Goal: Task Accomplishment & Management: Use online tool/utility

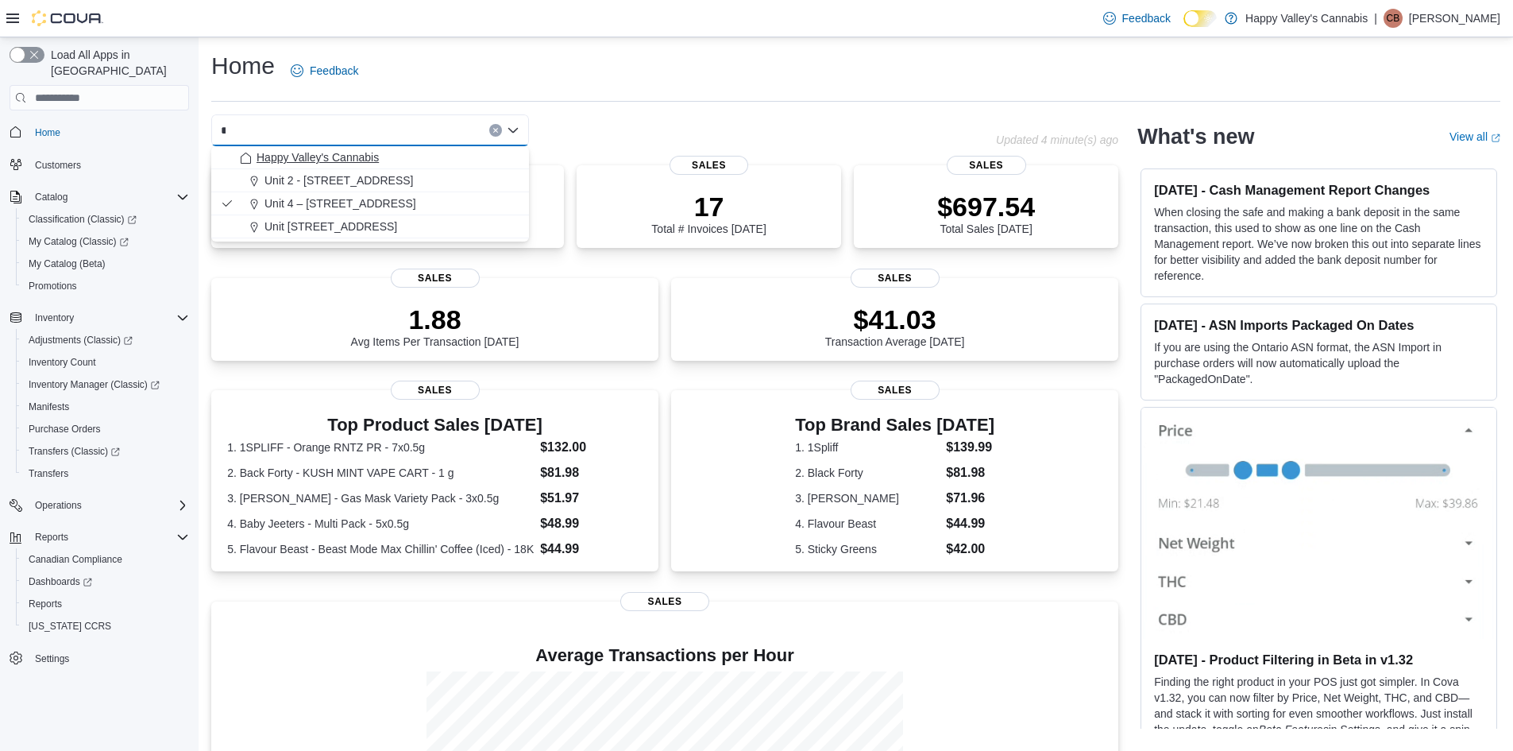
click at [350, 156] on span "Happy Valley's Cannabis" at bounding box center [318, 157] width 122 height 16
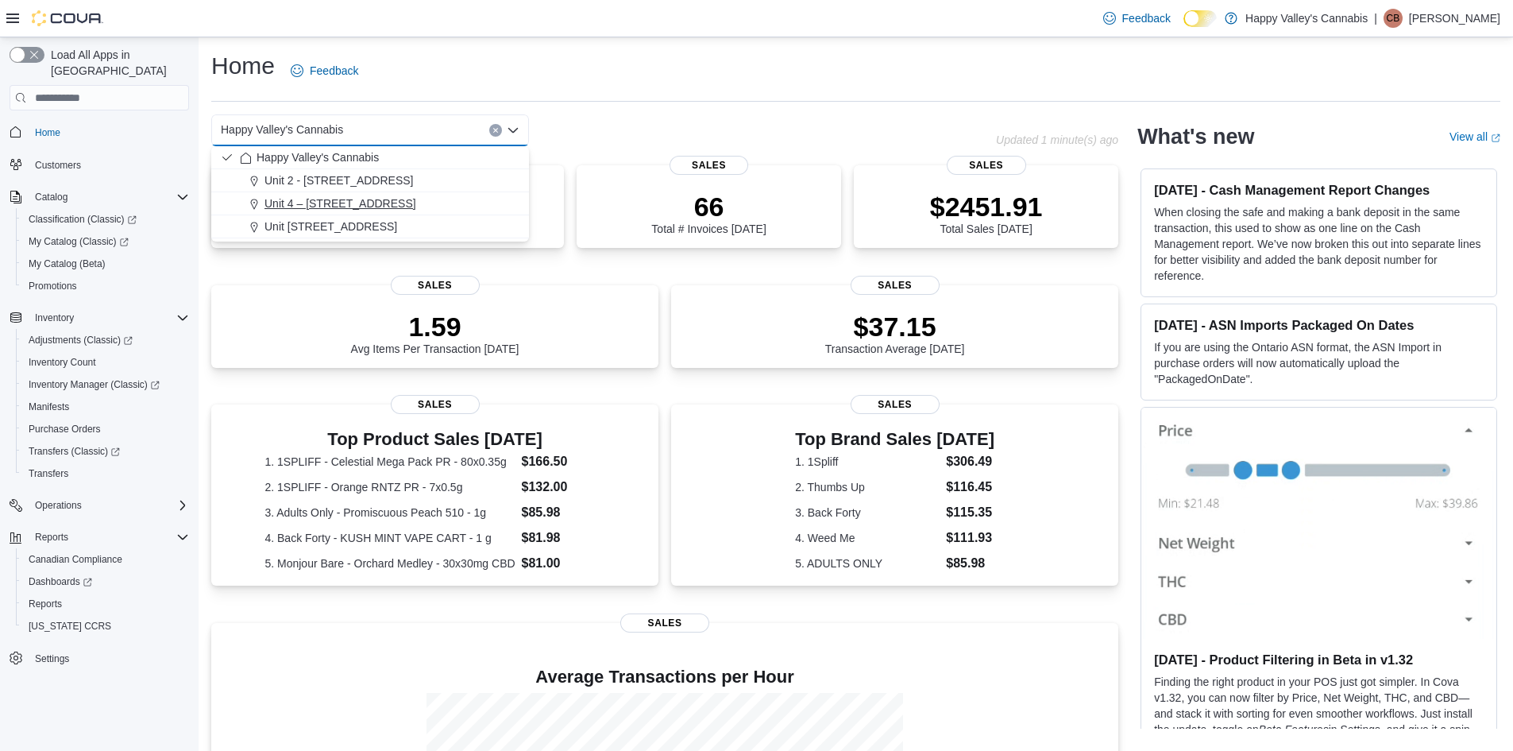
click at [342, 199] on span "Unit 4 – [STREET_ADDRESS]" at bounding box center [341, 203] width 152 height 16
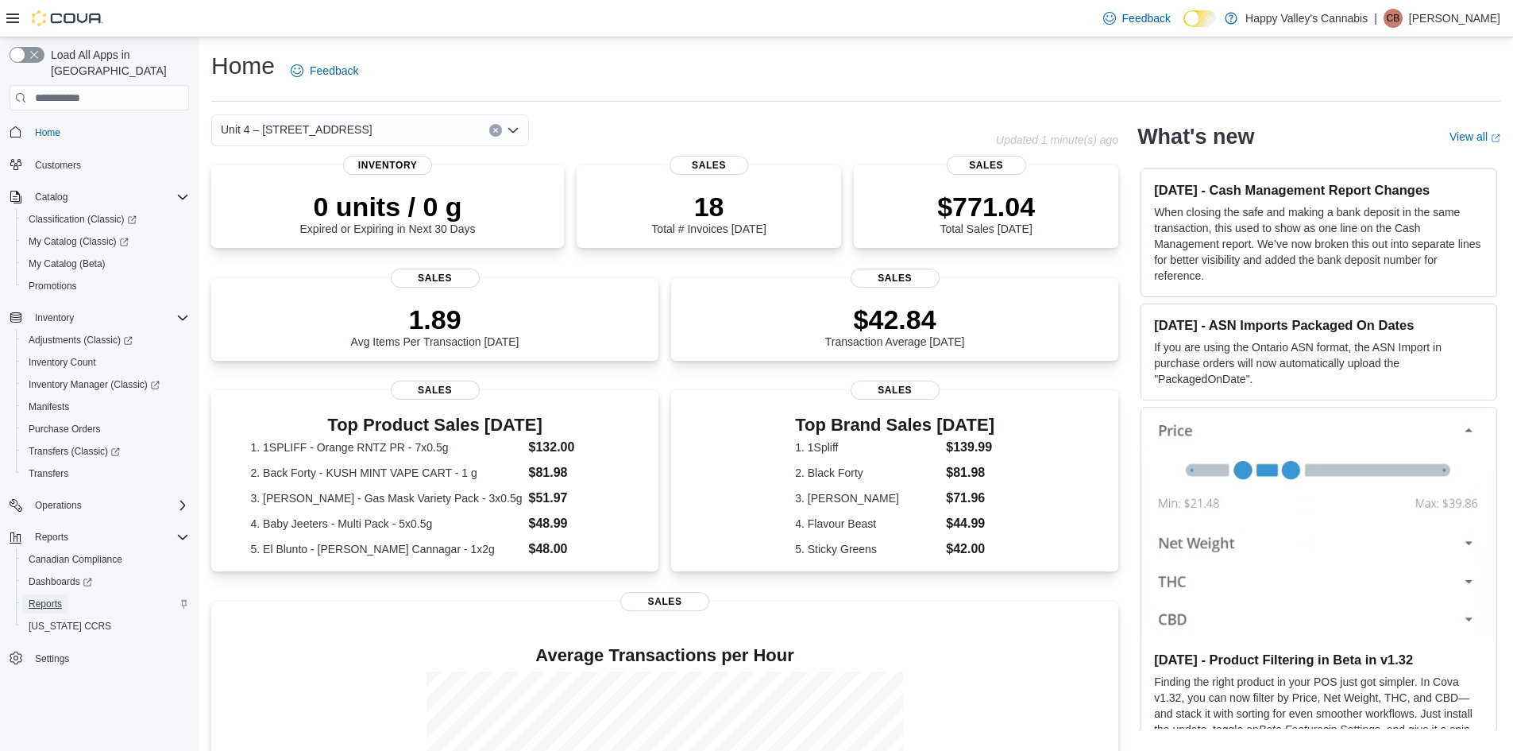
click at [56, 597] on span "Reports" at bounding box center [45, 603] width 33 height 13
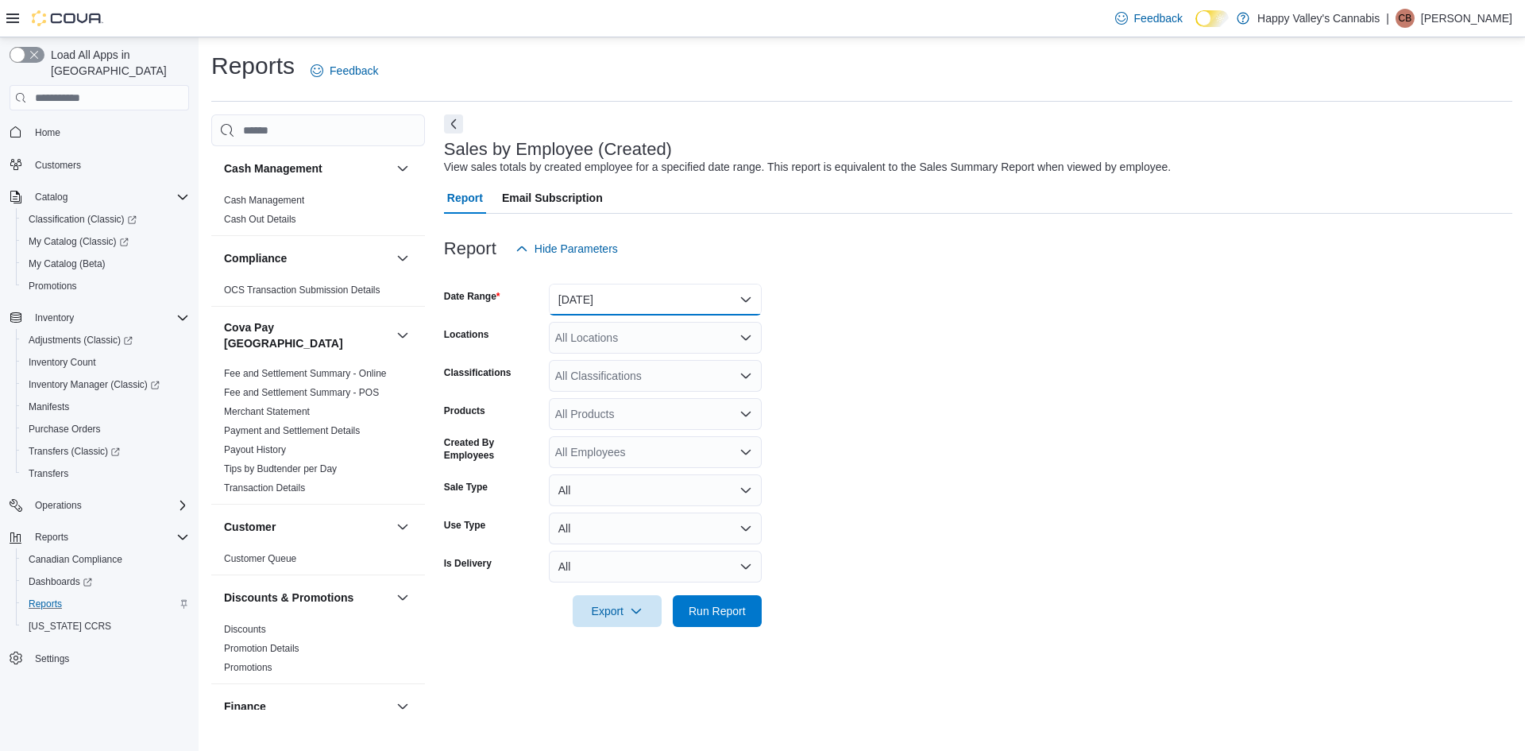
click at [668, 299] on button "[DATE]" at bounding box center [655, 300] width 213 height 32
click at [593, 366] on span "[DATE]" at bounding box center [664, 363] width 181 height 19
click at [687, 614] on span "Run Report" at bounding box center [717, 610] width 70 height 32
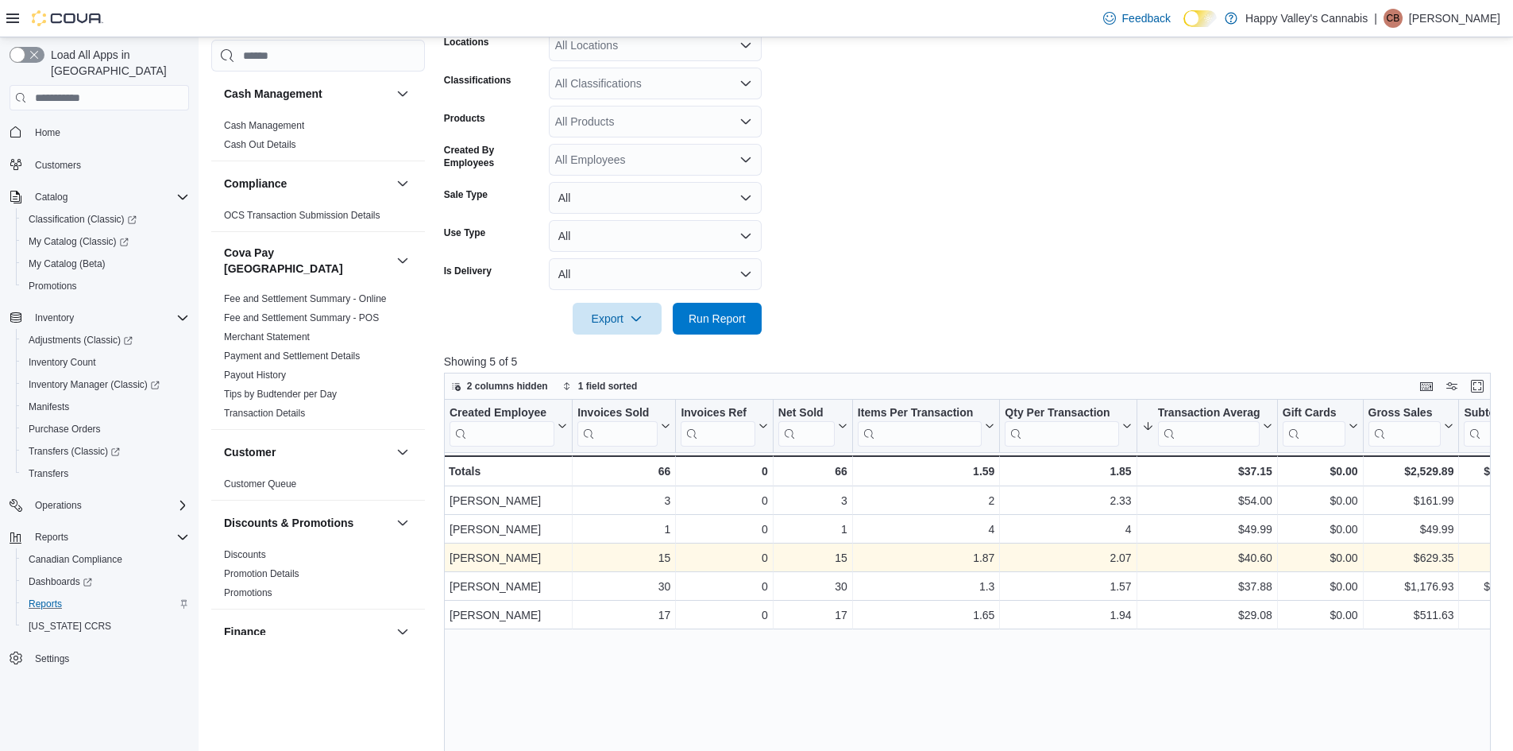
scroll to position [397, 0]
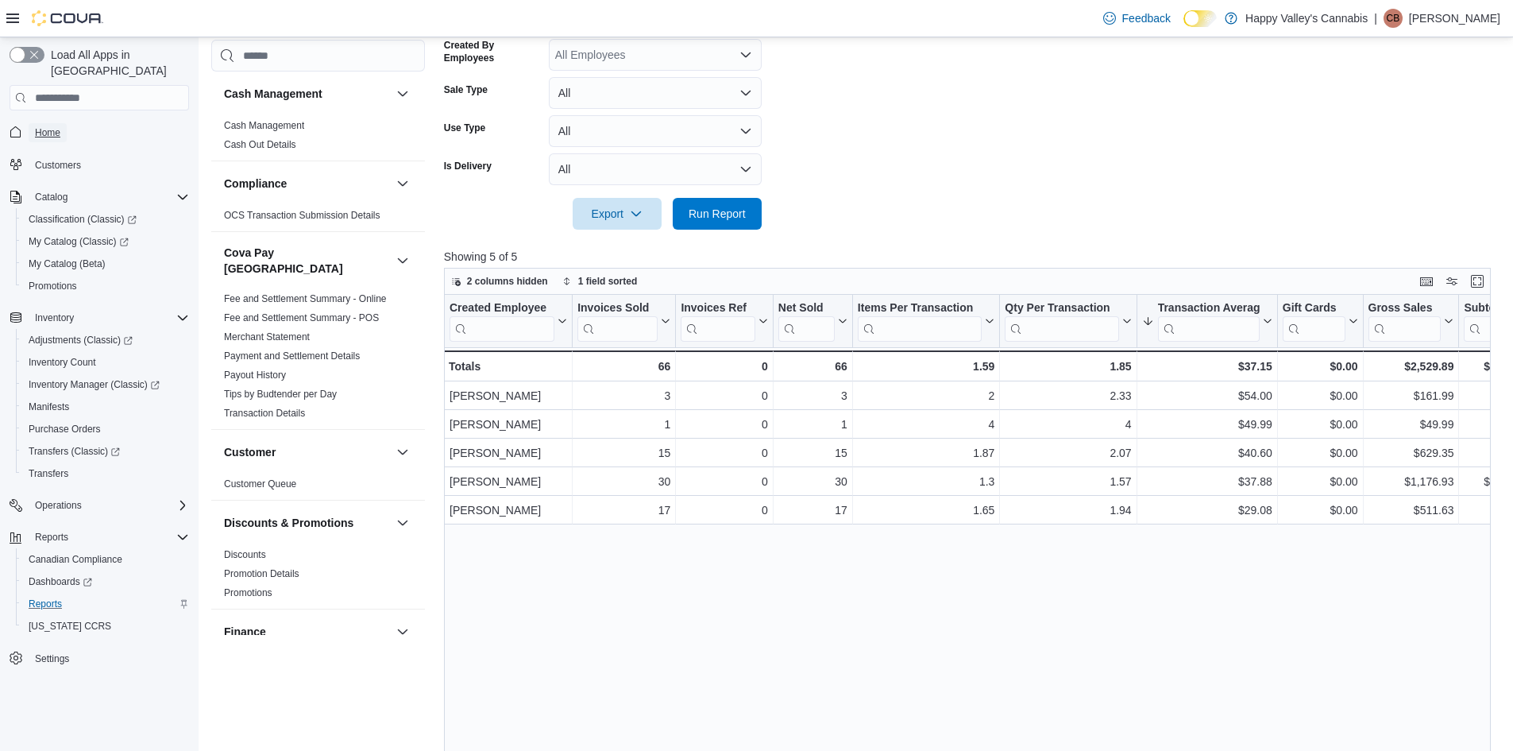
click at [50, 126] on span "Home" at bounding box center [47, 132] width 25 height 13
